Goal: Complete application form

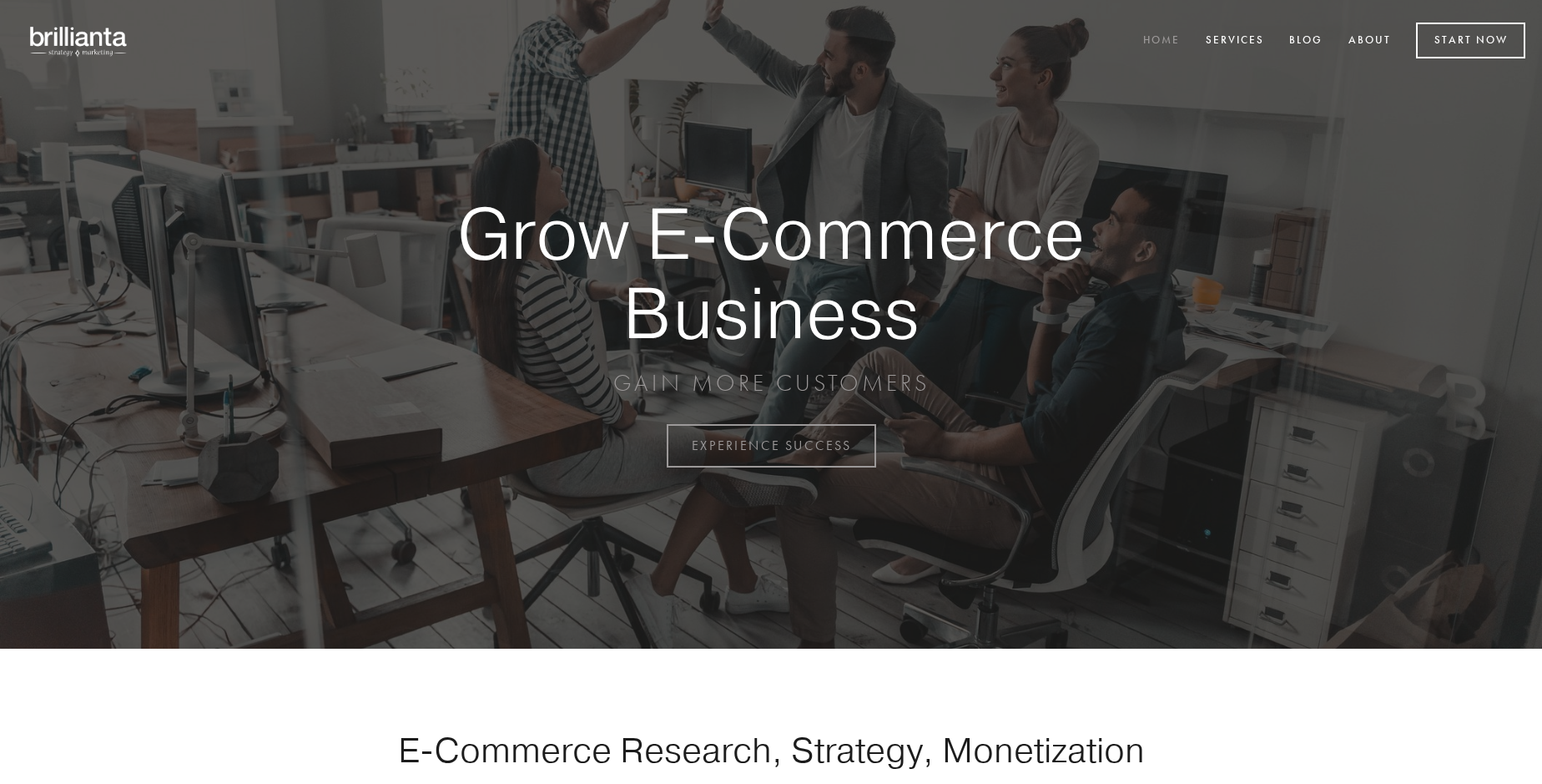
scroll to position [4374, 0]
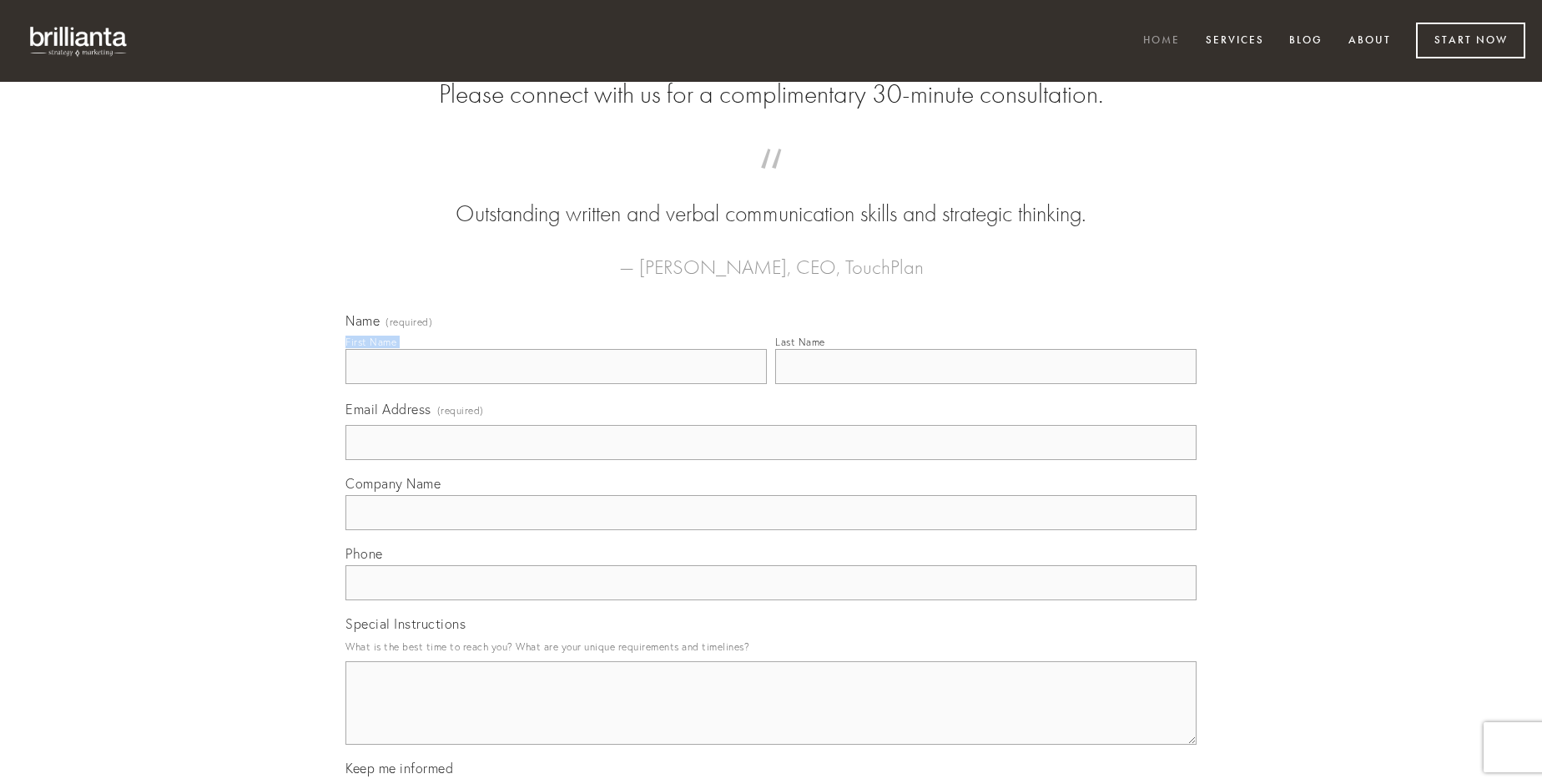
type input "[PERSON_NAME] V"
click at [986, 384] on input "Last Name" at bounding box center [985, 367] width 421 height 35
type input "[PERSON_NAME] V"
click at [771, 460] on input "Email Address (required)" at bounding box center [771, 442] width 852 height 35
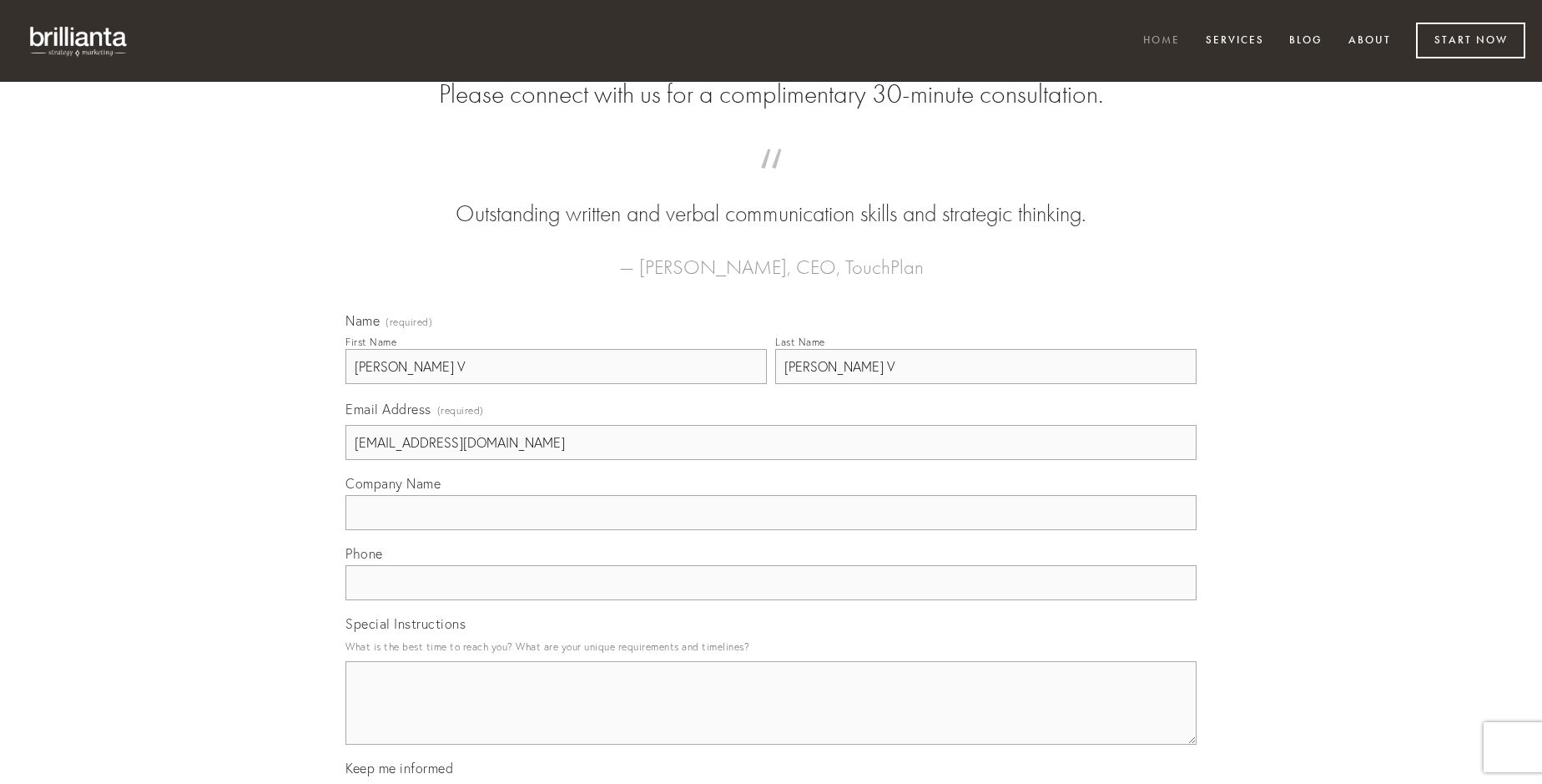
type input "[EMAIL_ADDRESS][DOMAIN_NAME]"
click at [771, 530] on input "Company Name" at bounding box center [771, 512] width 852 height 35
type input "vae"
click at [771, 600] on input "text" at bounding box center [771, 582] width 852 height 35
click at [771, 718] on textarea "Special Instructions" at bounding box center [771, 703] width 852 height 84
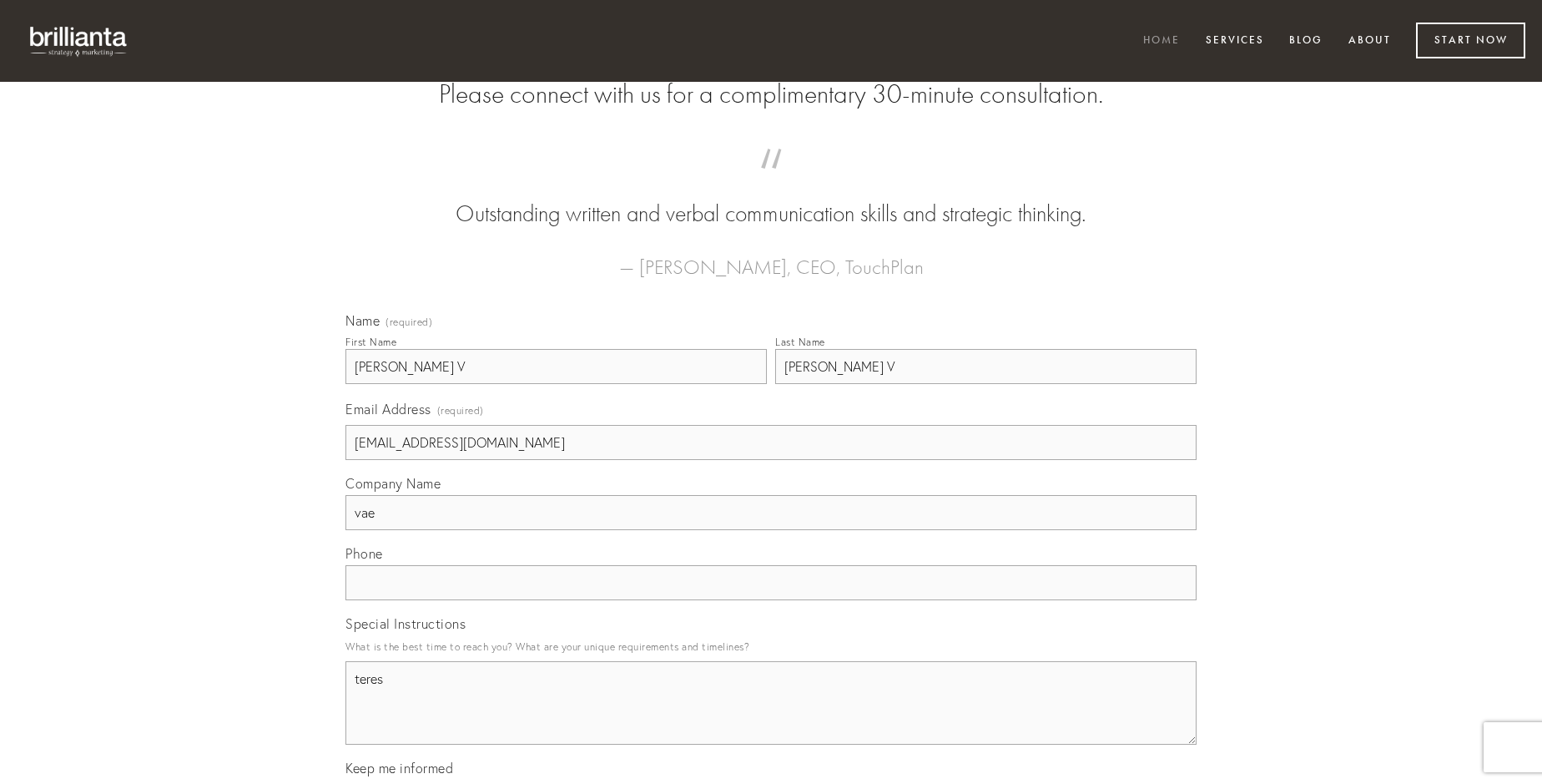
type textarea "teres"
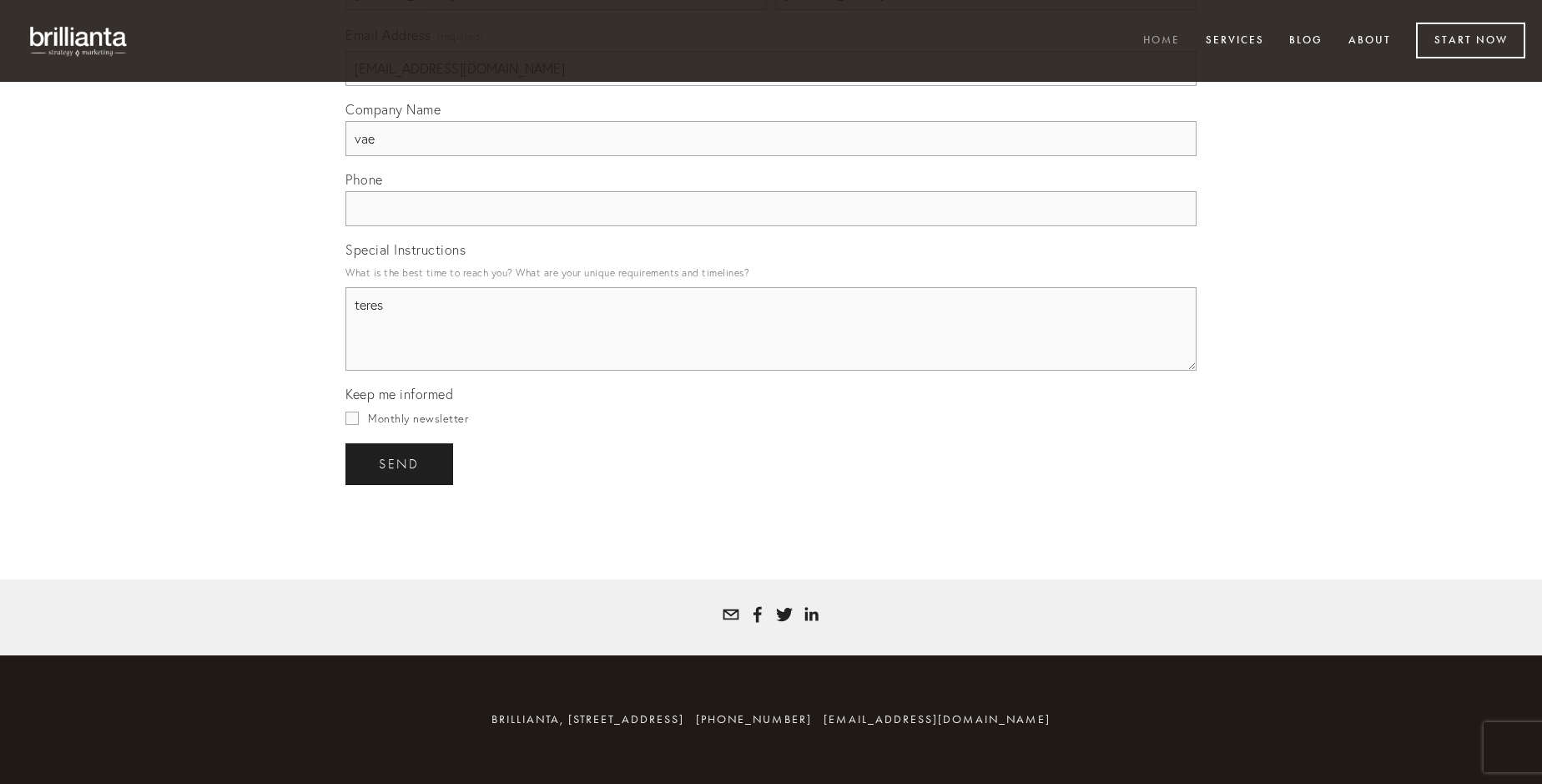
click at [400, 463] on span "send" at bounding box center [399, 464] width 41 height 15
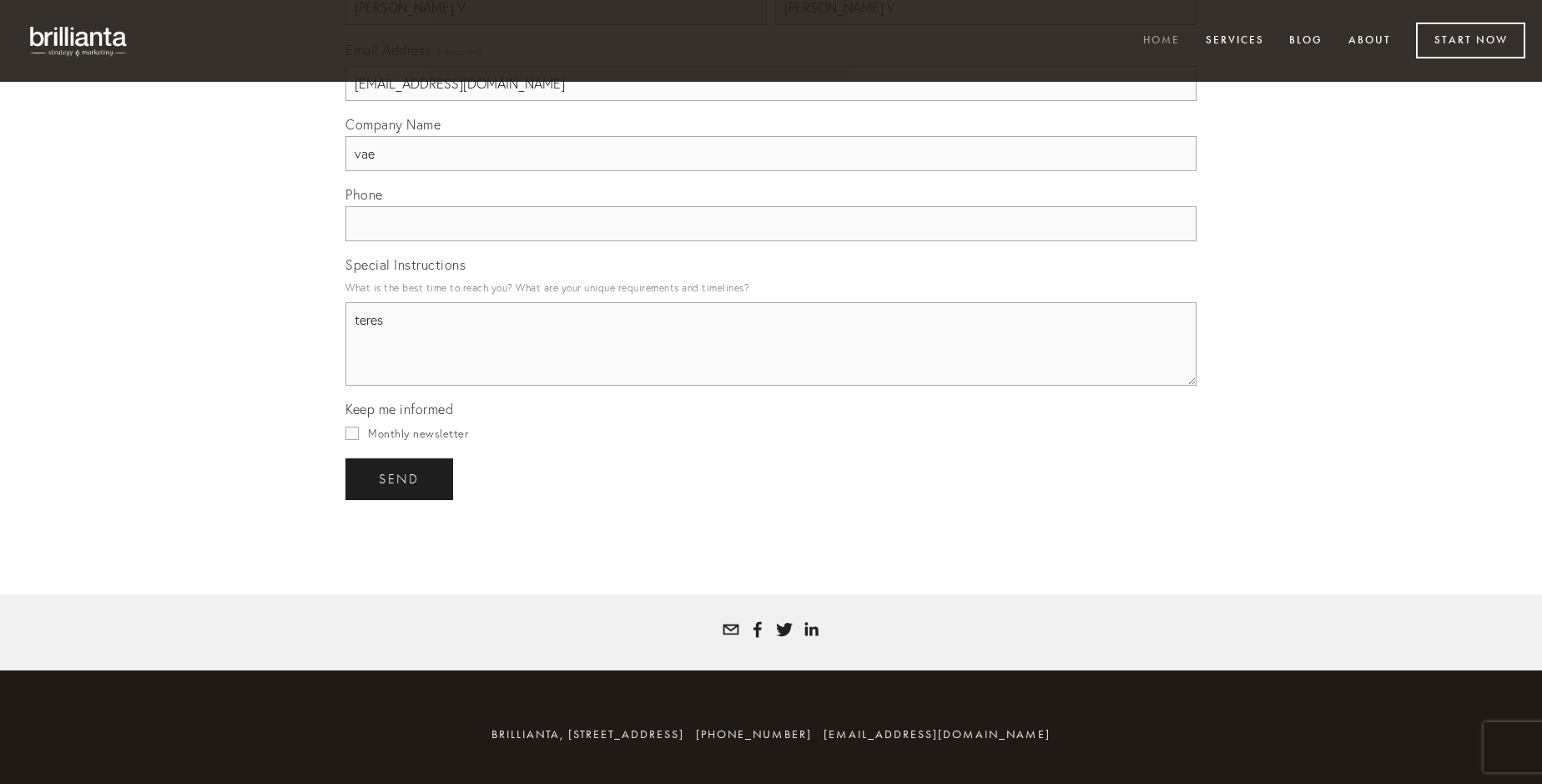
scroll to position [4325, 0]
